Goal: Check status: Check status

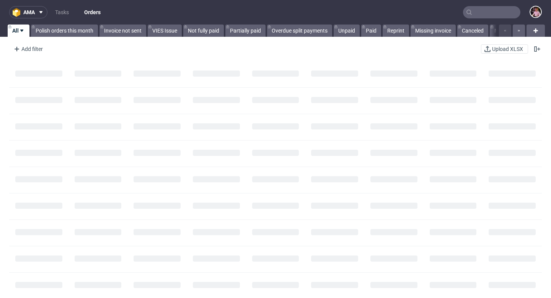
click at [502, 15] on input "text" at bounding box center [491, 12] width 57 height 12
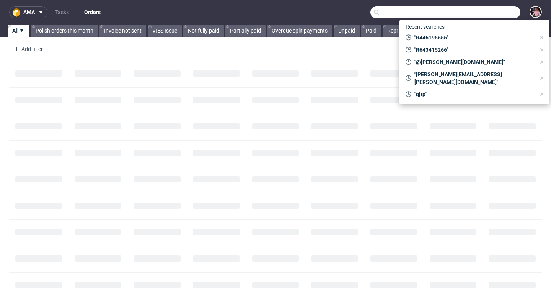
paste input "R970340606"
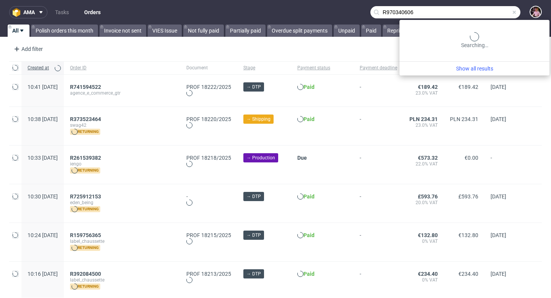
type input "R970340606"
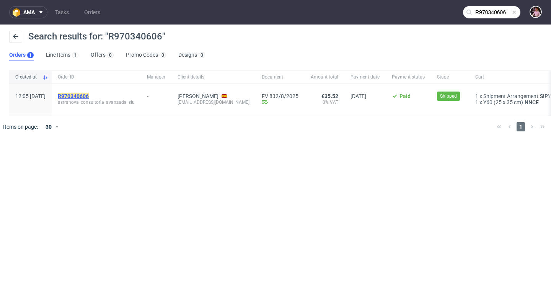
click at [89, 95] on mark "R970340606" at bounding box center [73, 96] width 31 height 6
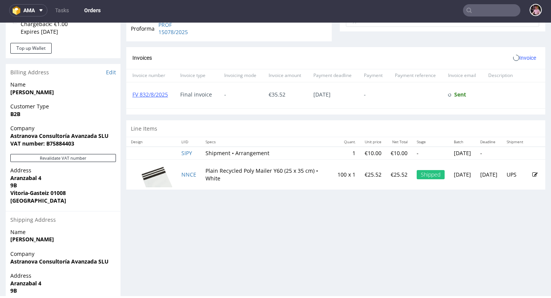
scroll to position [313, 0]
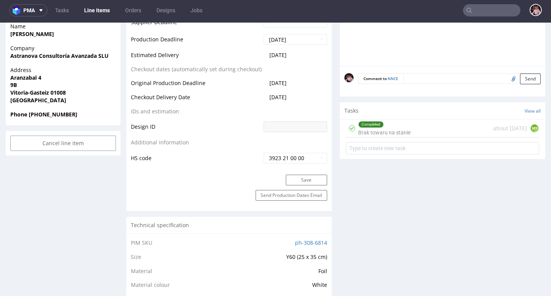
scroll to position [349, 0]
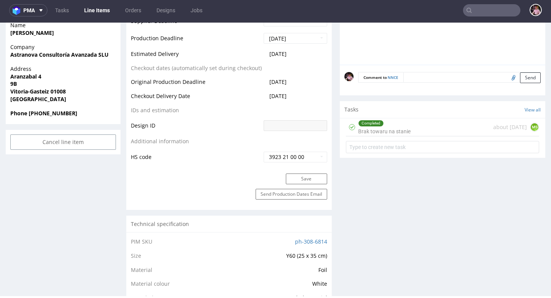
click at [398, 127] on div "Completed Brak towaru na stanie" at bounding box center [384, 127] width 52 height 18
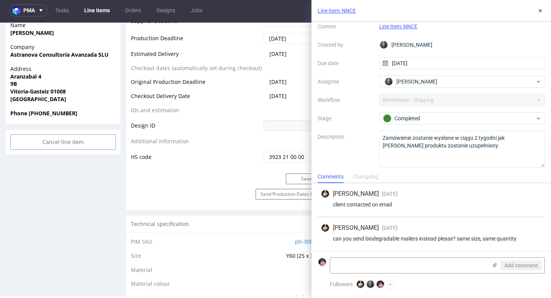
scroll to position [33, 0]
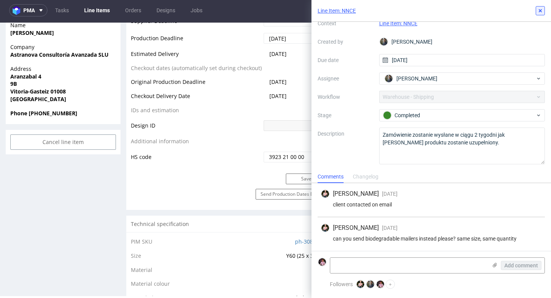
click at [537, 11] on icon at bounding box center [540, 11] width 6 height 6
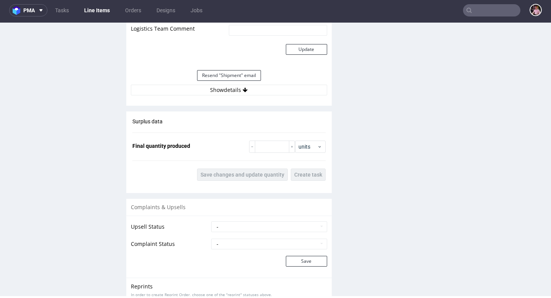
scroll to position [763, 0]
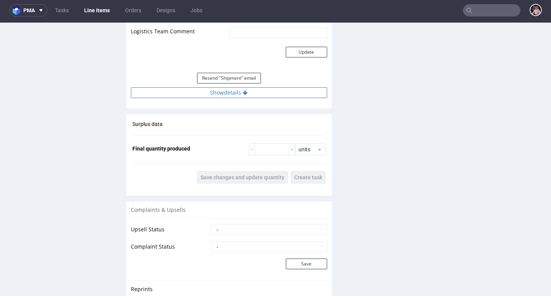
click at [272, 92] on button "Show details" at bounding box center [229, 92] width 196 height 11
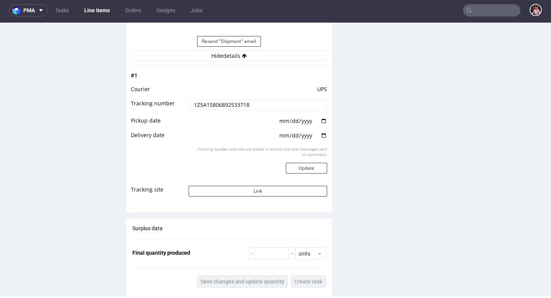
scroll to position [812, 0]
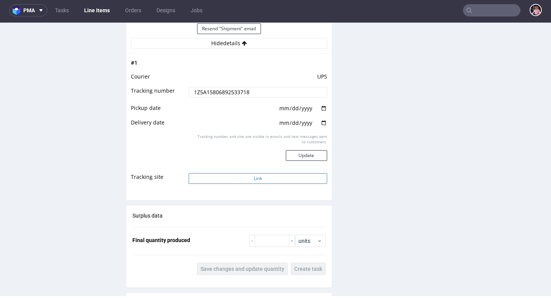
click at [258, 179] on button "Link" at bounding box center [258, 178] width 138 height 11
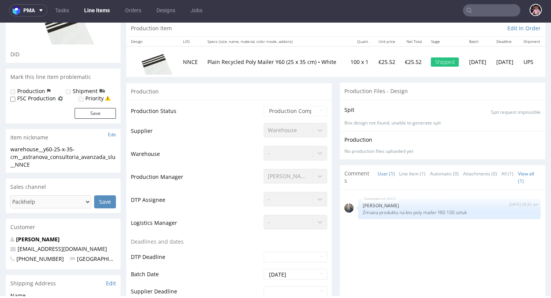
scroll to position [0, 0]
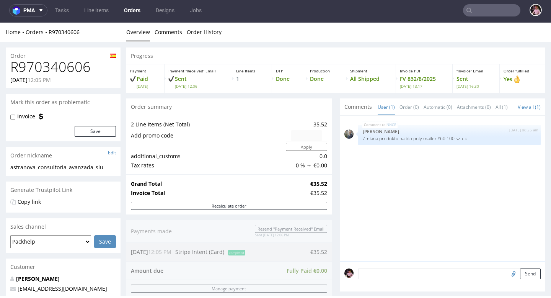
click at [47, 67] on h1 "R970340606" at bounding box center [63, 66] width 106 height 15
copy h1 "R970340606"
